Goal: Task Accomplishment & Management: Use online tool/utility

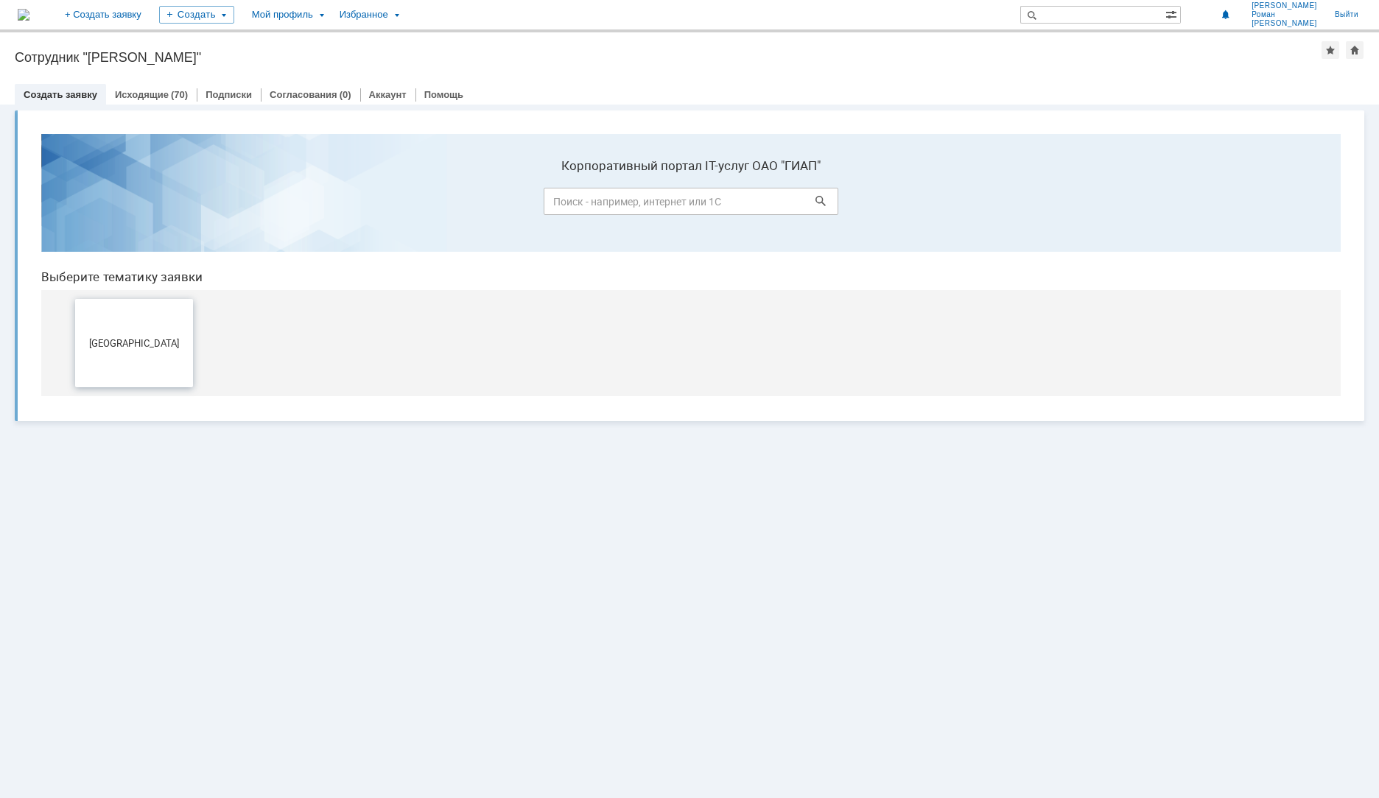
click at [152, 348] on span "[GEOGRAPHIC_DATA]" at bounding box center [134, 342] width 109 height 11
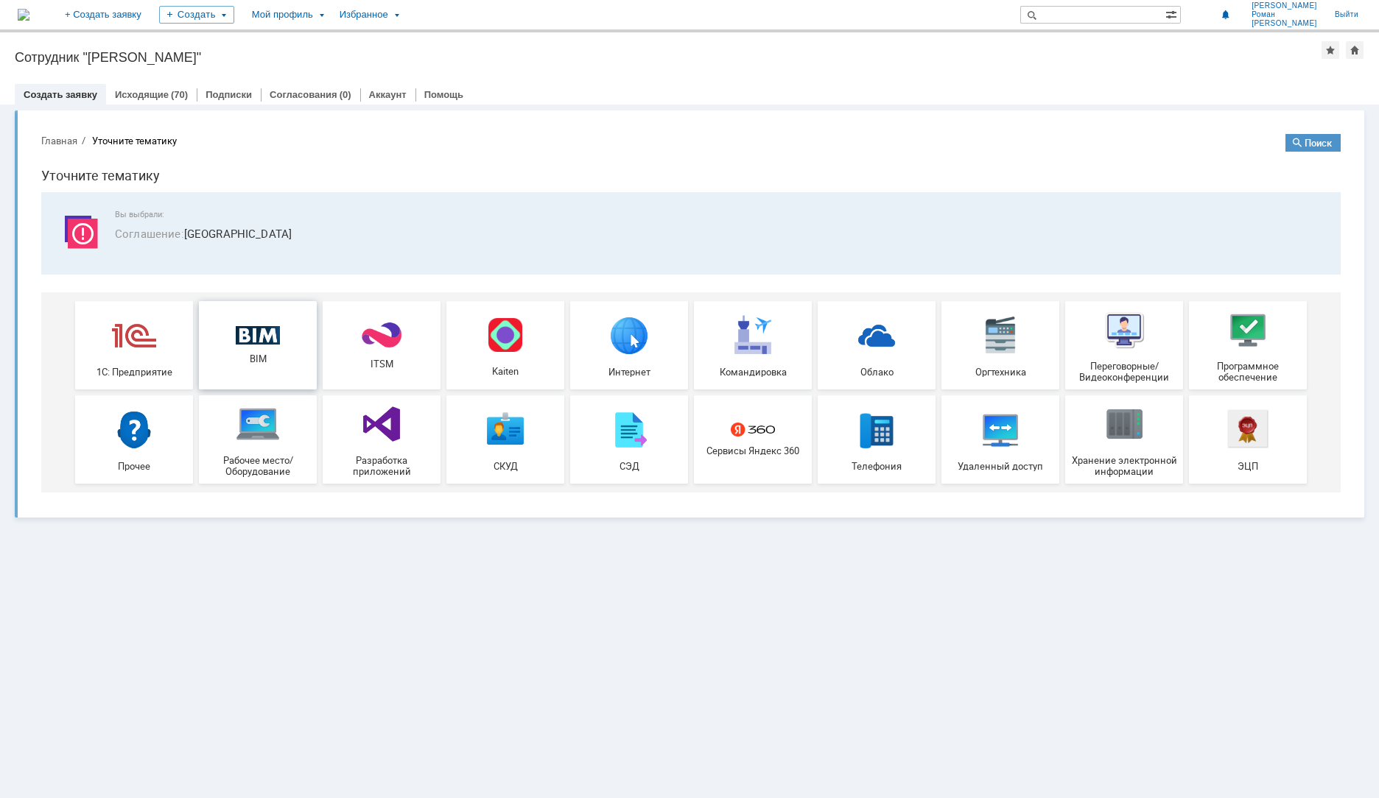
click at [282, 351] on div "BIM" at bounding box center [257, 345] width 109 height 39
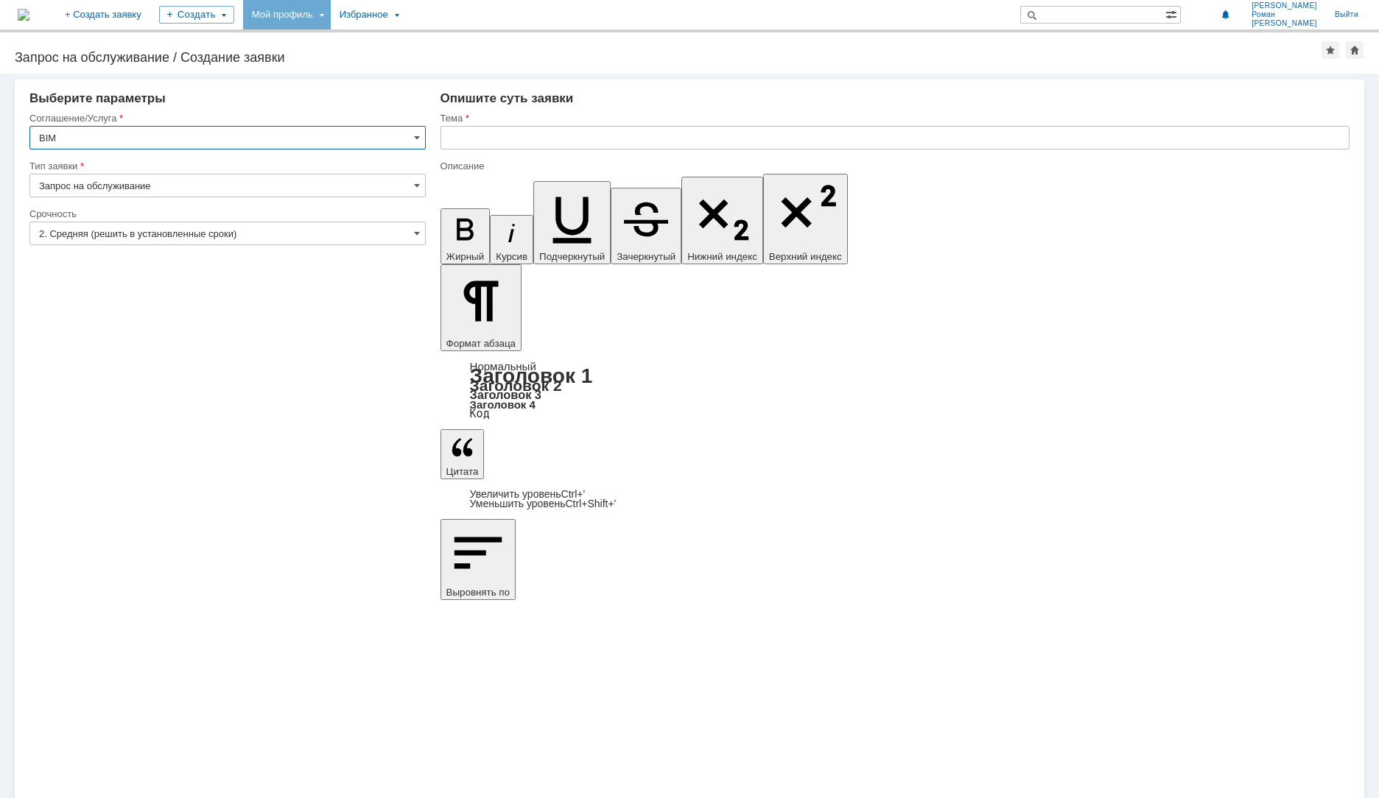
click at [331, 11] on div "Мой профиль" at bounding box center [287, 14] width 88 height 29
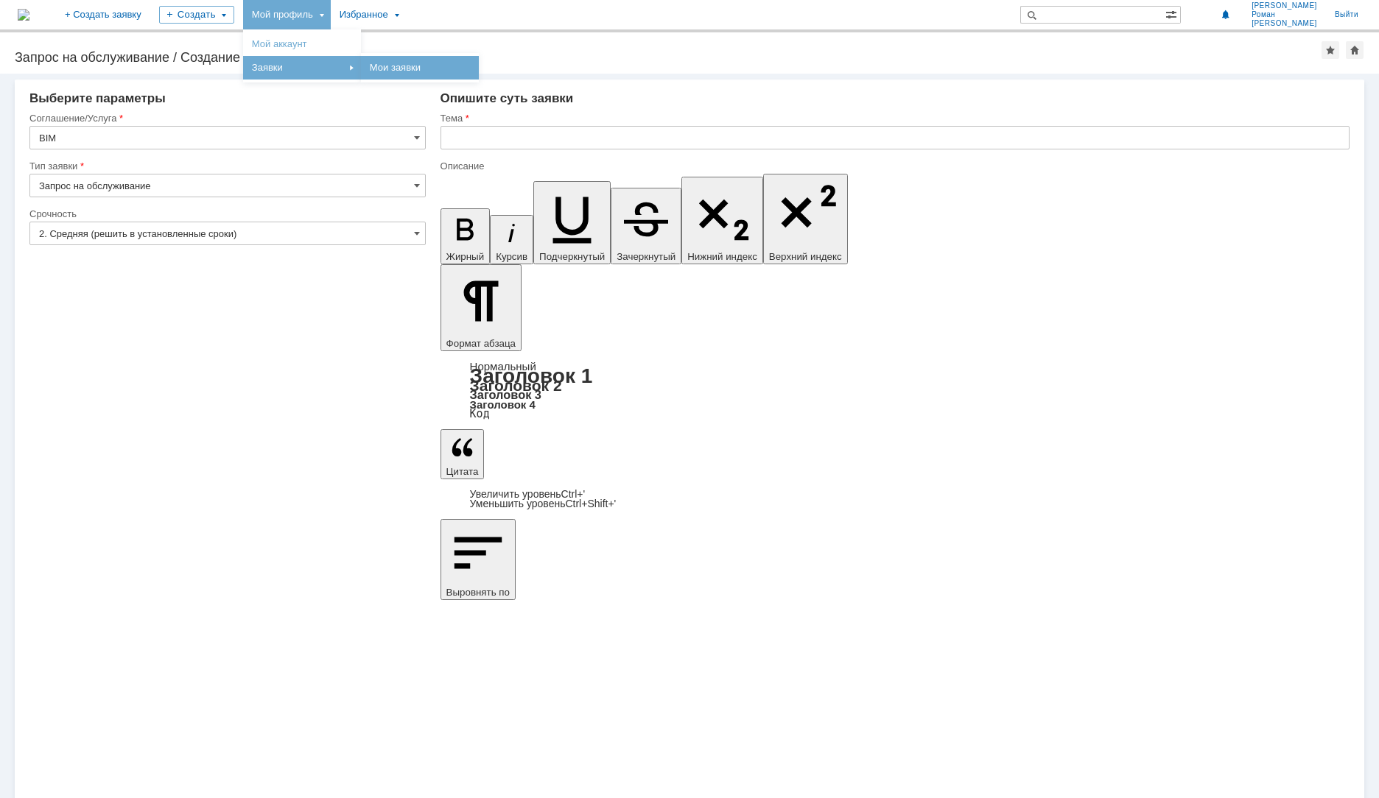
click at [453, 71] on link "Мои заявки" at bounding box center [420, 68] width 112 height 18
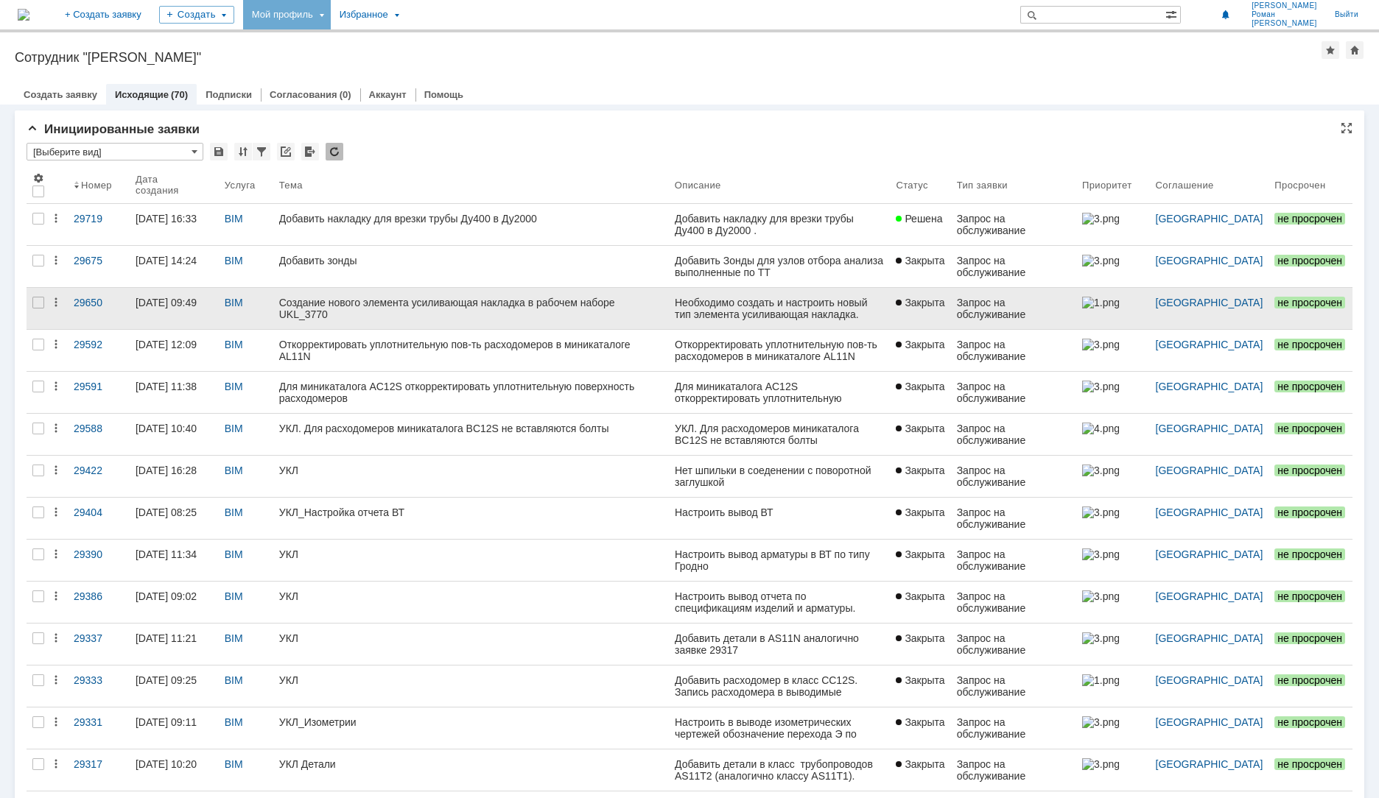
click at [370, 321] on link "Создание нового элемента усиливающая накладка в рабочем наборе UKL_3770" at bounding box center [471, 308] width 396 height 41
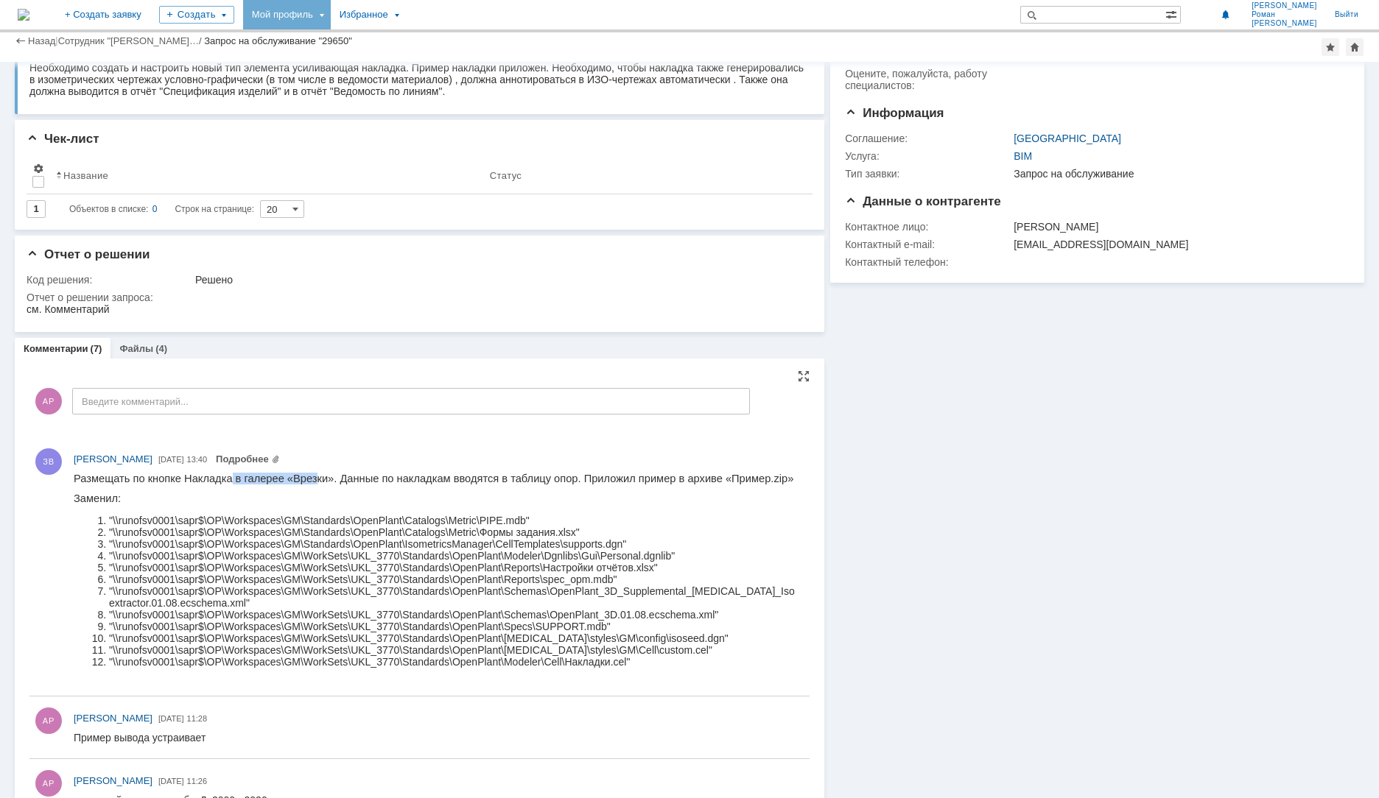
drag, startPoint x: 227, startPoint y: 479, endPoint x: 307, endPoint y: 472, distance: 80.6
click at [307, 473] on html "Размещать по кнопке Накладка в галерее «Врезки». Данные по накладкам вводятся в…" at bounding box center [435, 575] width 722 height 205
click at [440, 481] on p "Размещать по кнопке Накладка в галерее «Врезки». Данные по накладкам вводятся в…" at bounding box center [435, 479] width 722 height 12
